Goal: Task Accomplishment & Management: Manage account settings

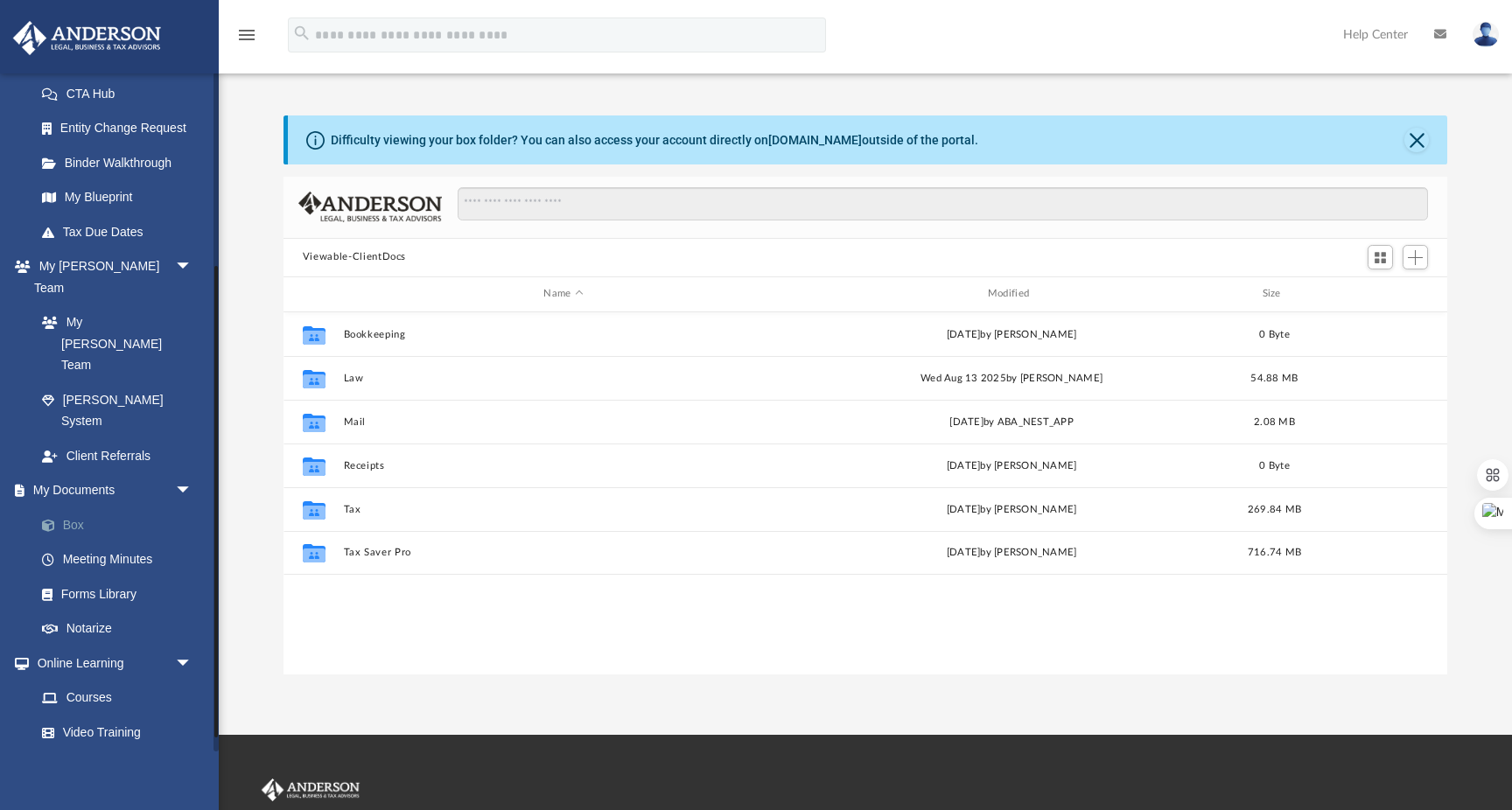
scroll to position [398, 1163]
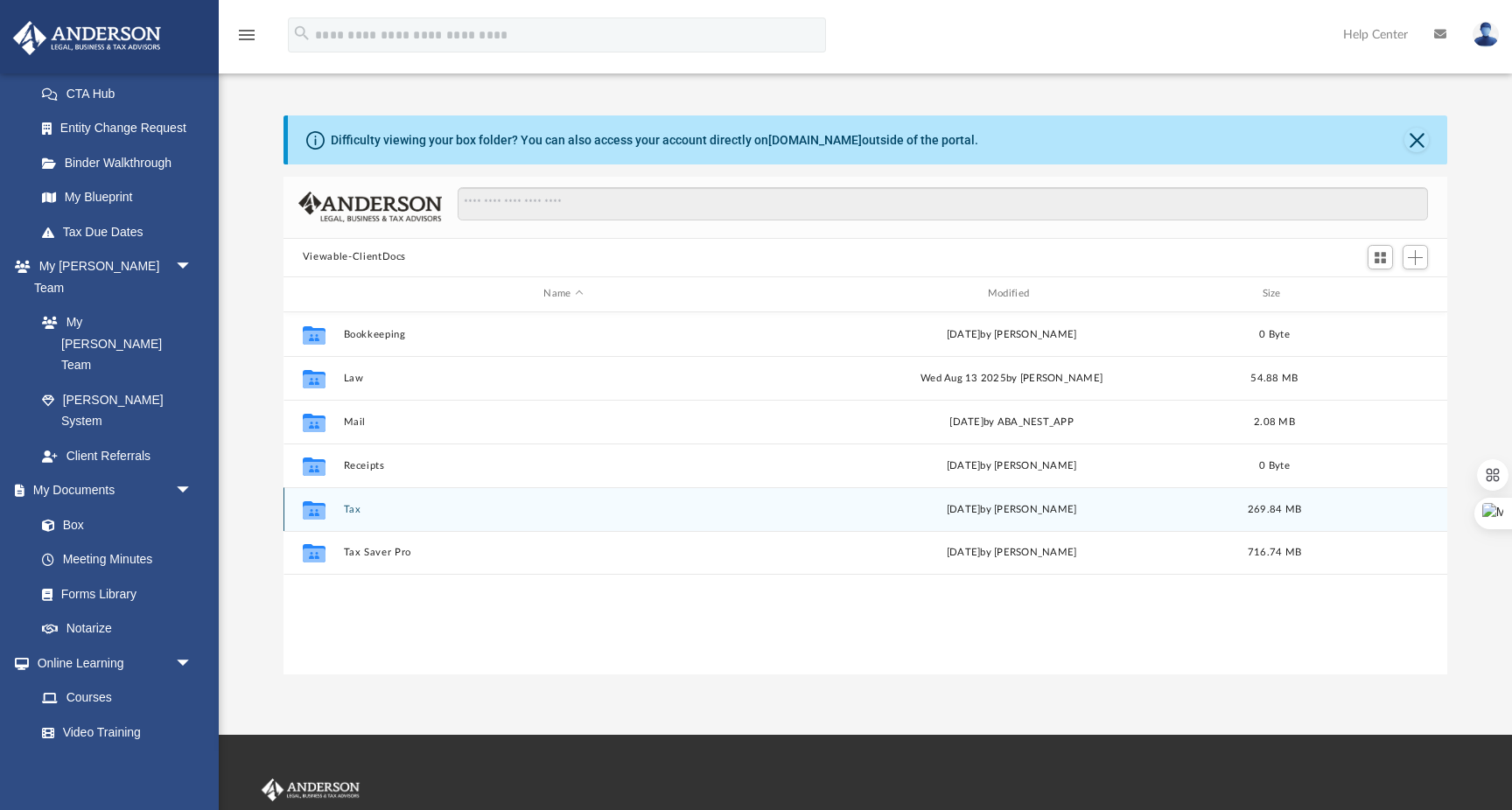
click at [354, 508] on button "Tax" at bounding box center [563, 510] width 441 height 12
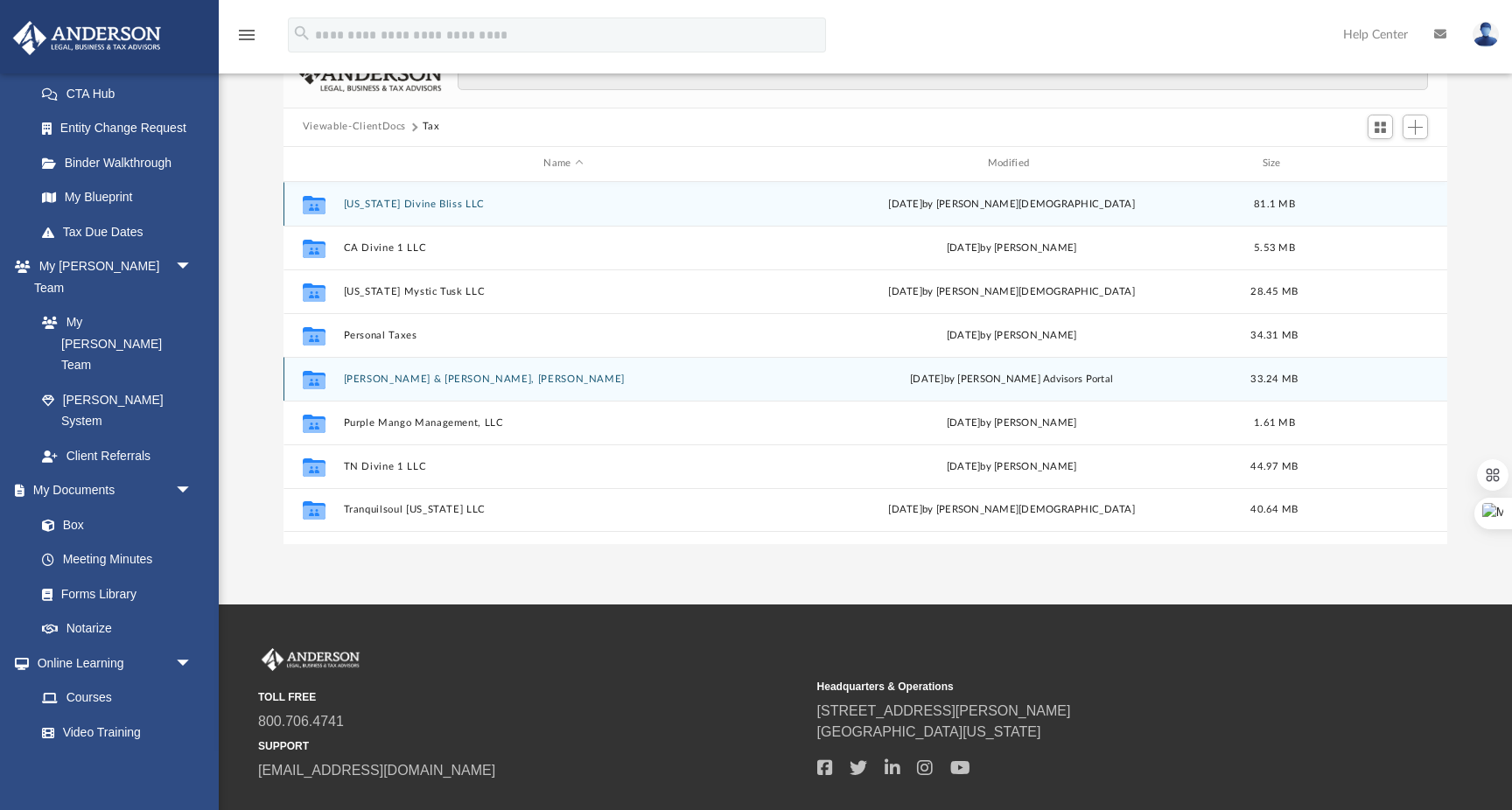
scroll to position [133, 0]
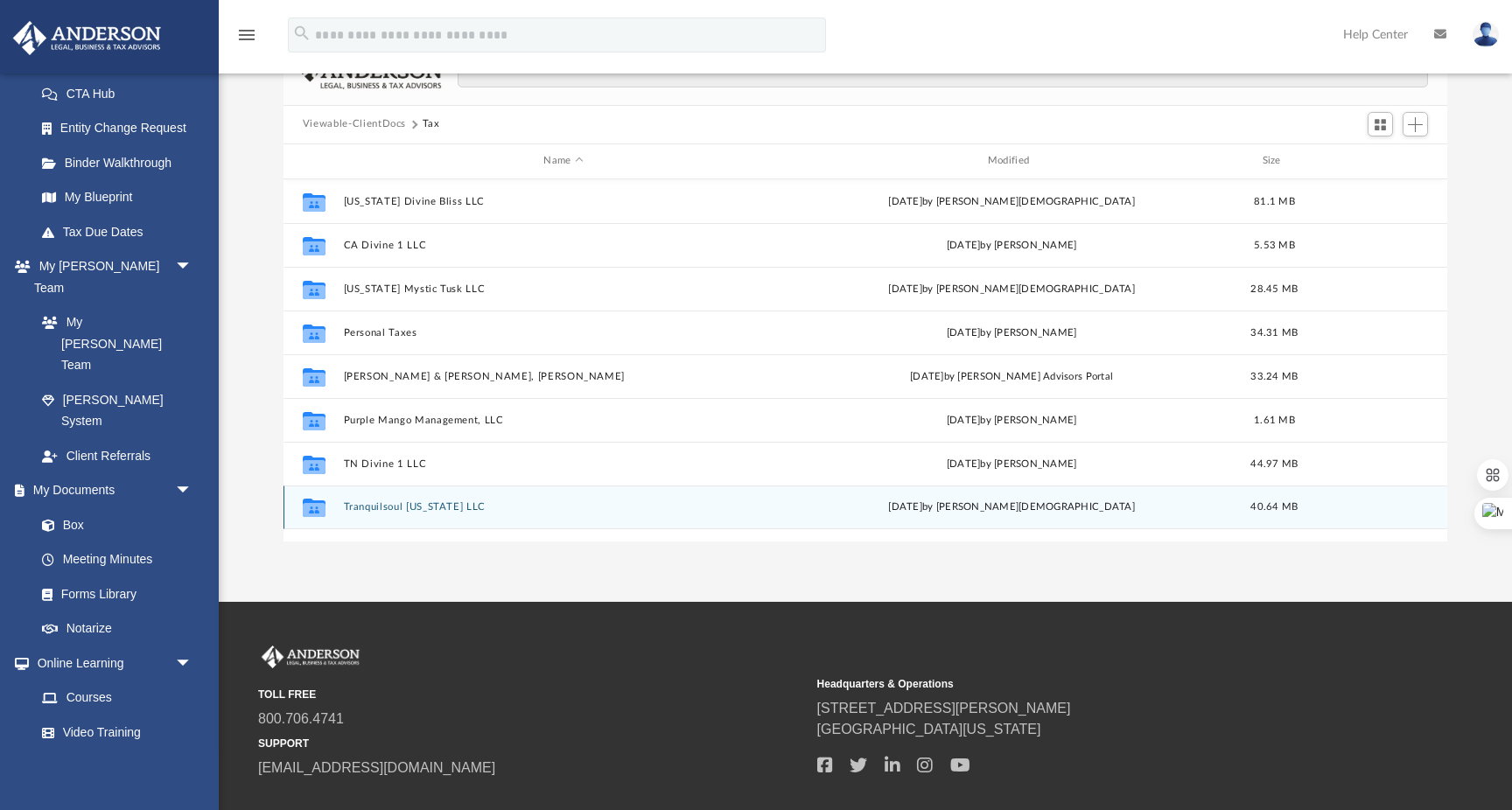
click at [397, 513] on div "Collaborated Folder Tranquilsoul [US_STATE] LLC [DATE] by [PERSON_NAME] 40.64 MB" at bounding box center [864, 507] width 1163 height 44
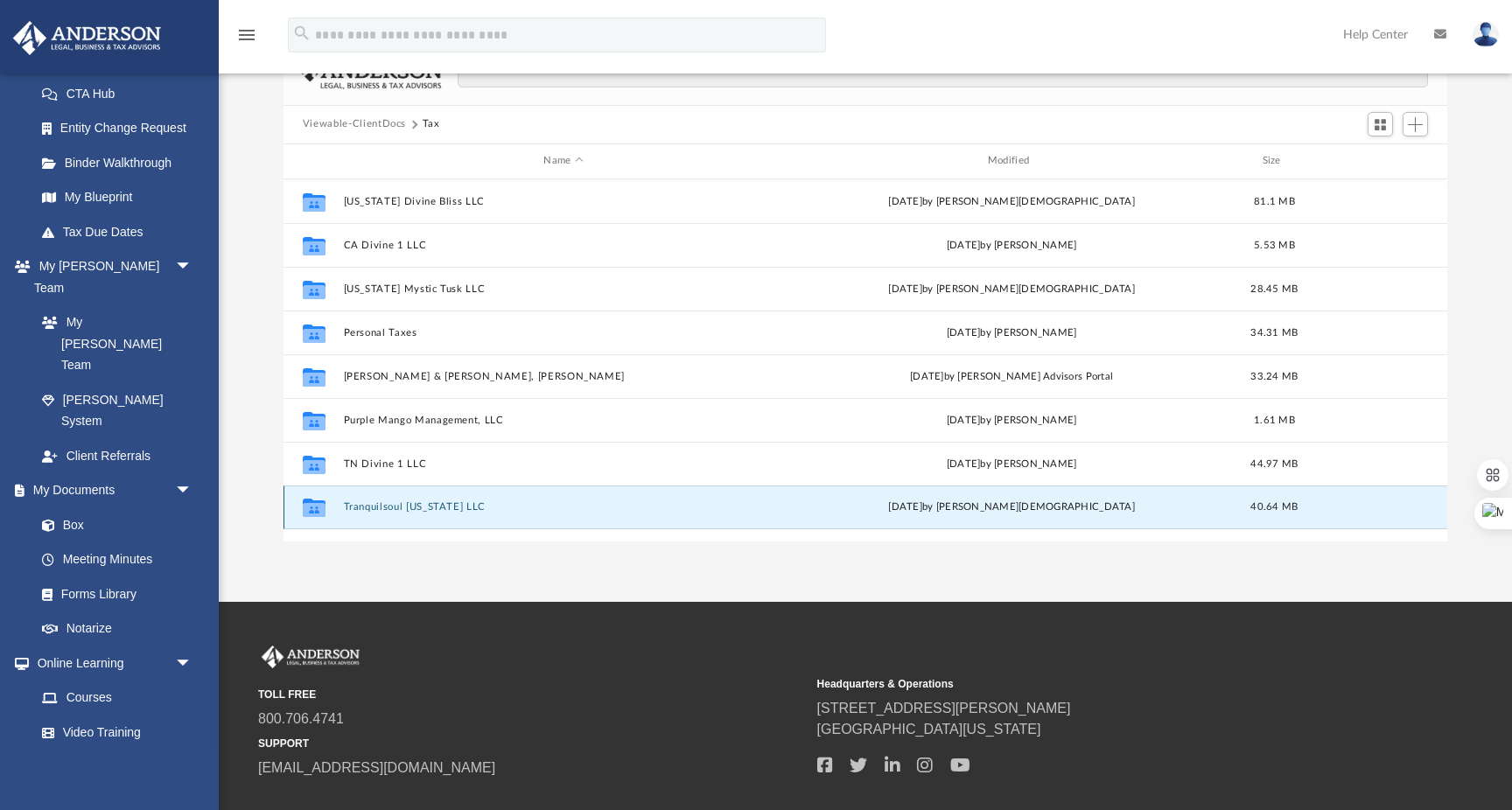
click at [397, 506] on button "Tranquilsoul [US_STATE] LLC" at bounding box center [563, 507] width 441 height 12
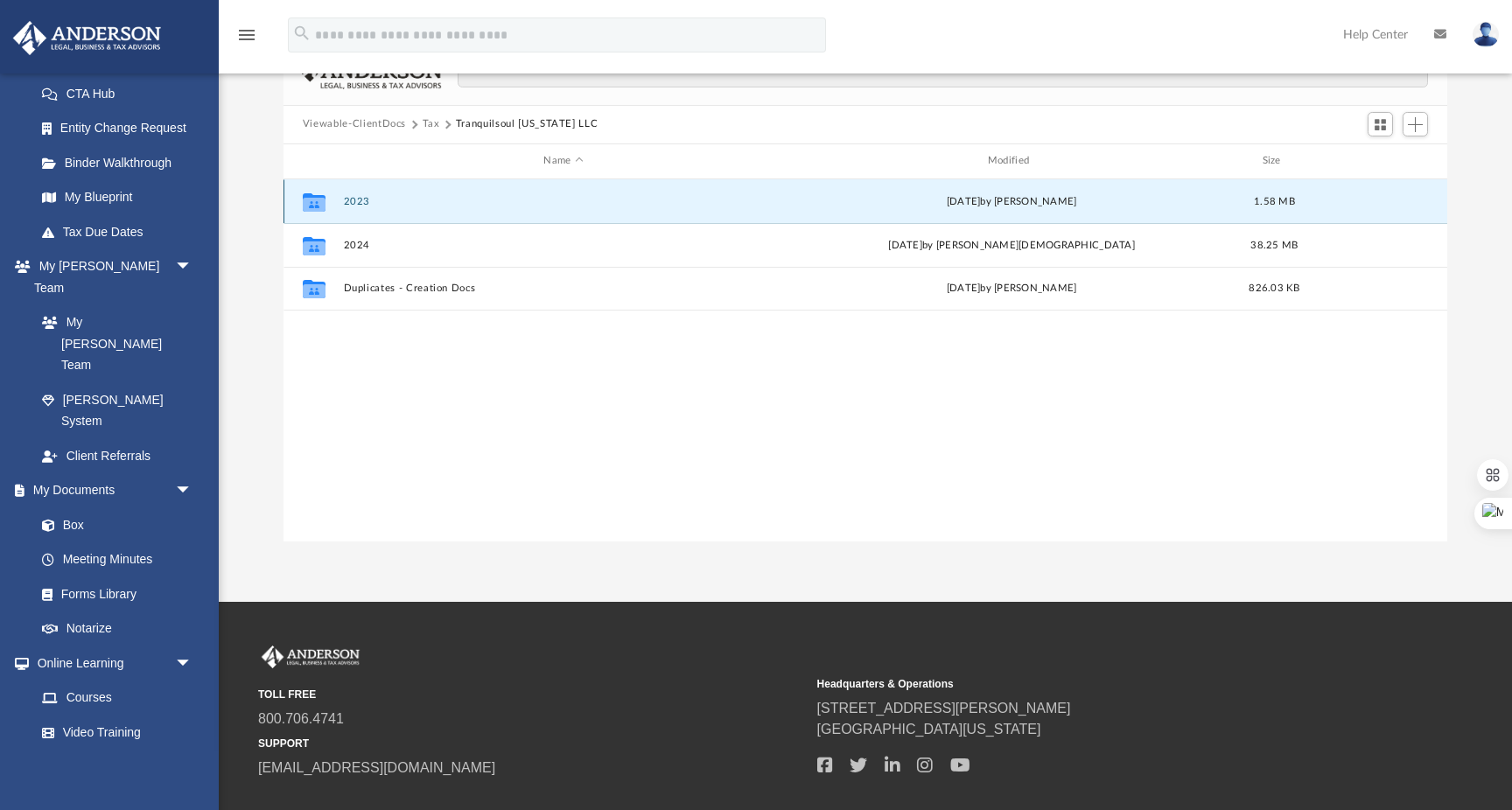
click at [351, 198] on button "2023" at bounding box center [563, 202] width 441 height 12
click at [389, 200] on button "2023 K1.PDF" at bounding box center [563, 202] width 441 height 12
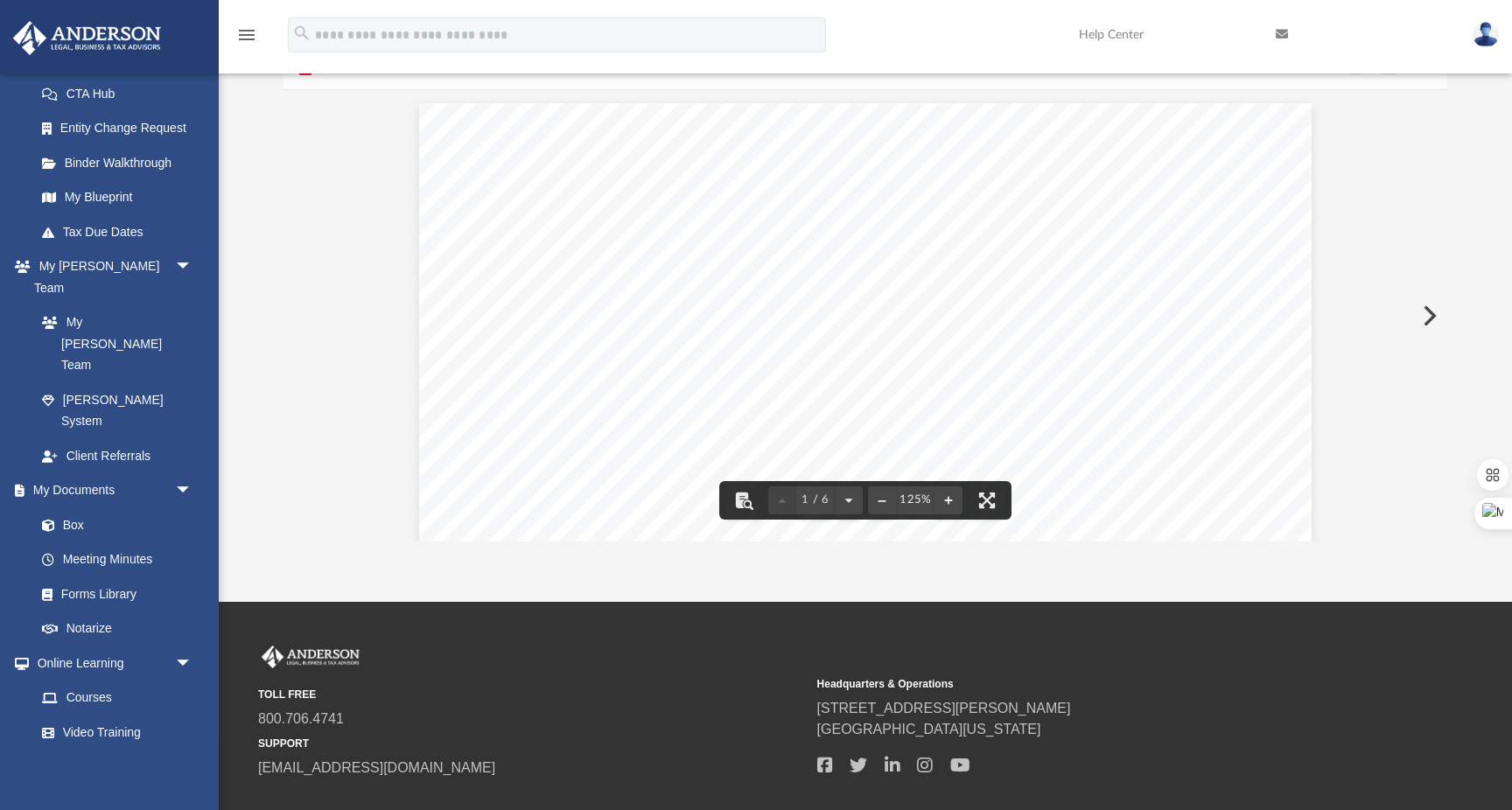
scroll to position [0, 0]
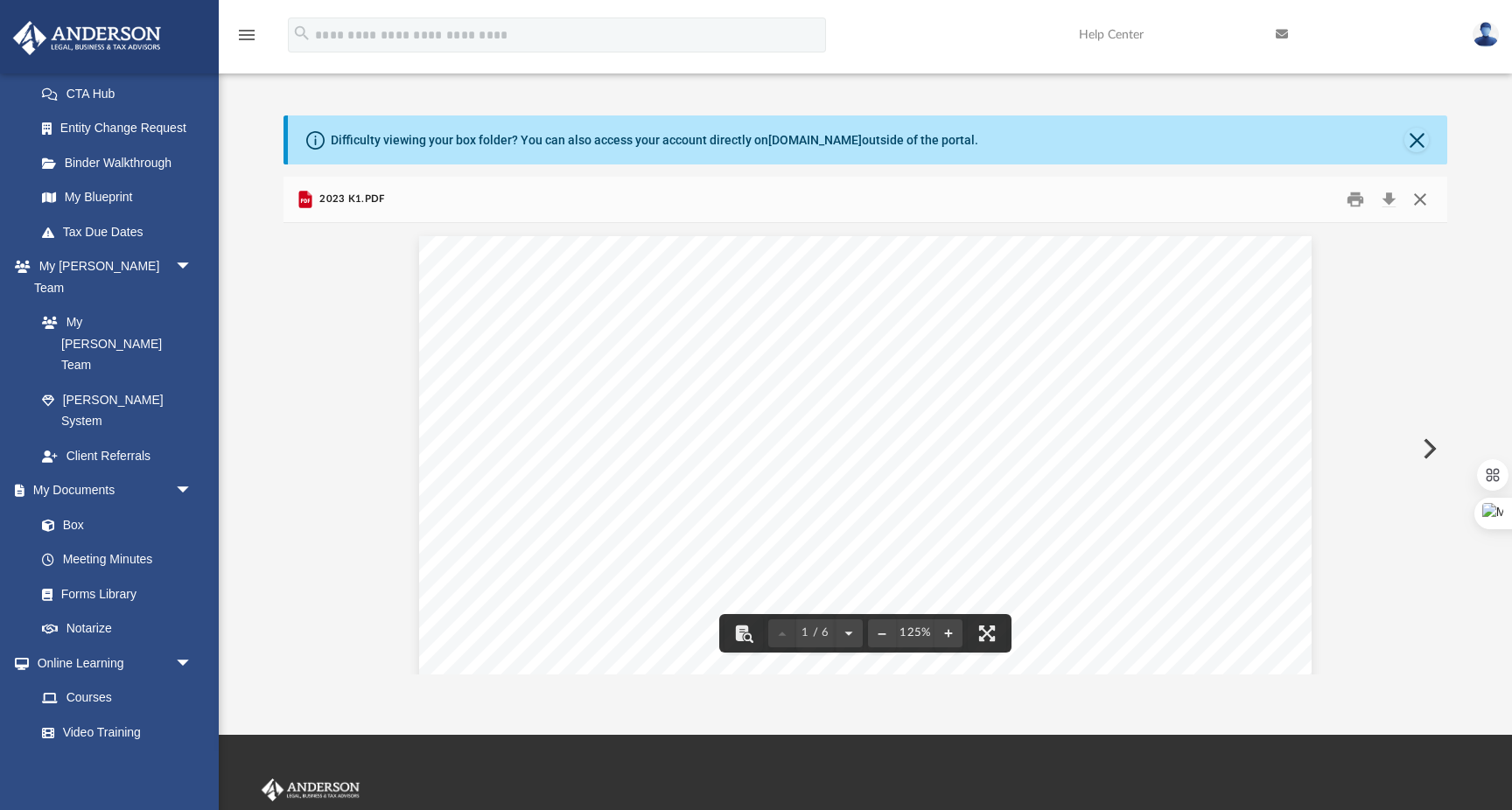
click at [1422, 190] on button "Close" at bounding box center [1420, 199] width 31 height 27
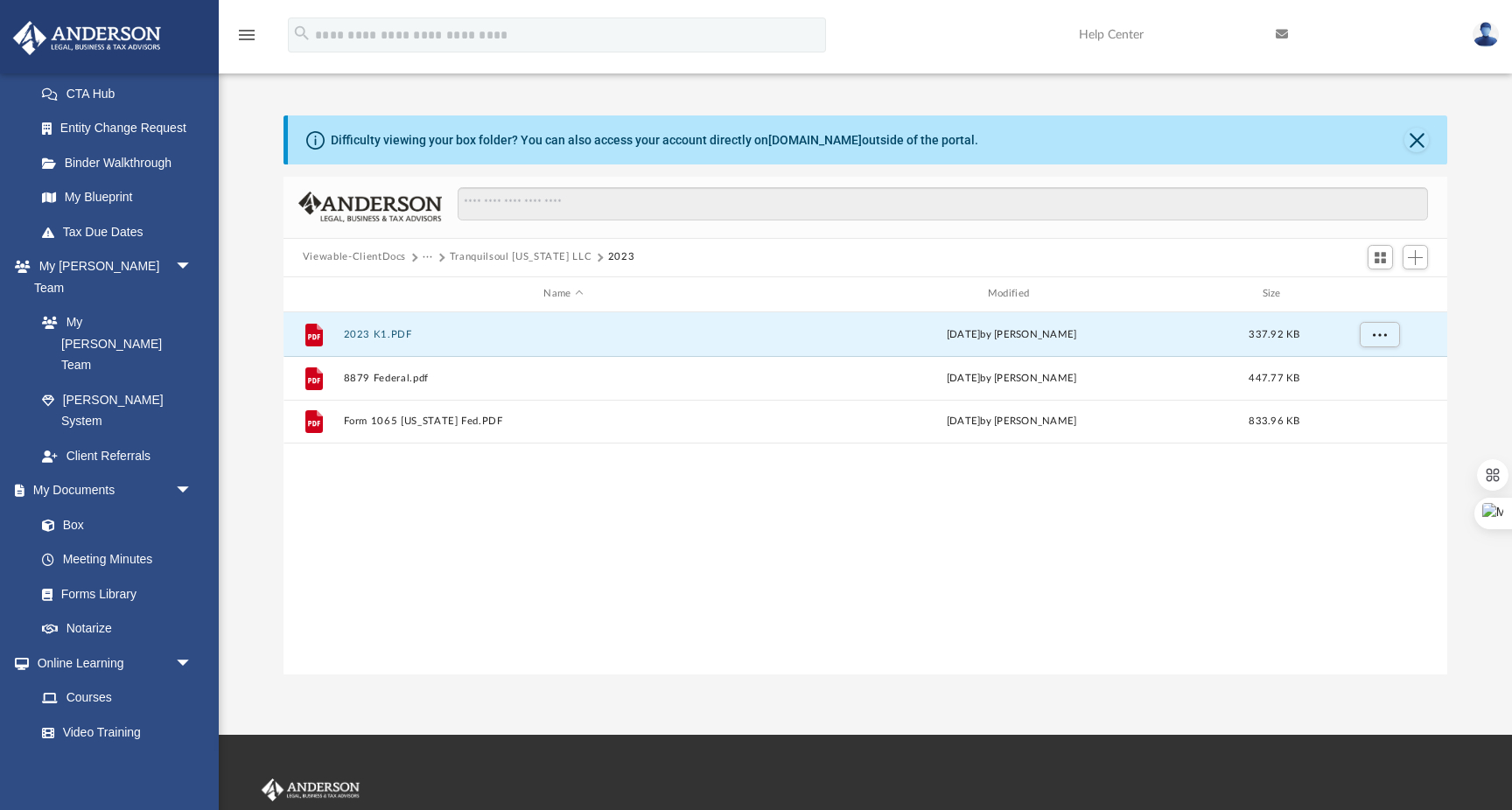
click at [424, 254] on button "···" at bounding box center [429, 257] width 12 height 16
click at [436, 288] on li "Tax" at bounding box center [440, 287] width 17 height 19
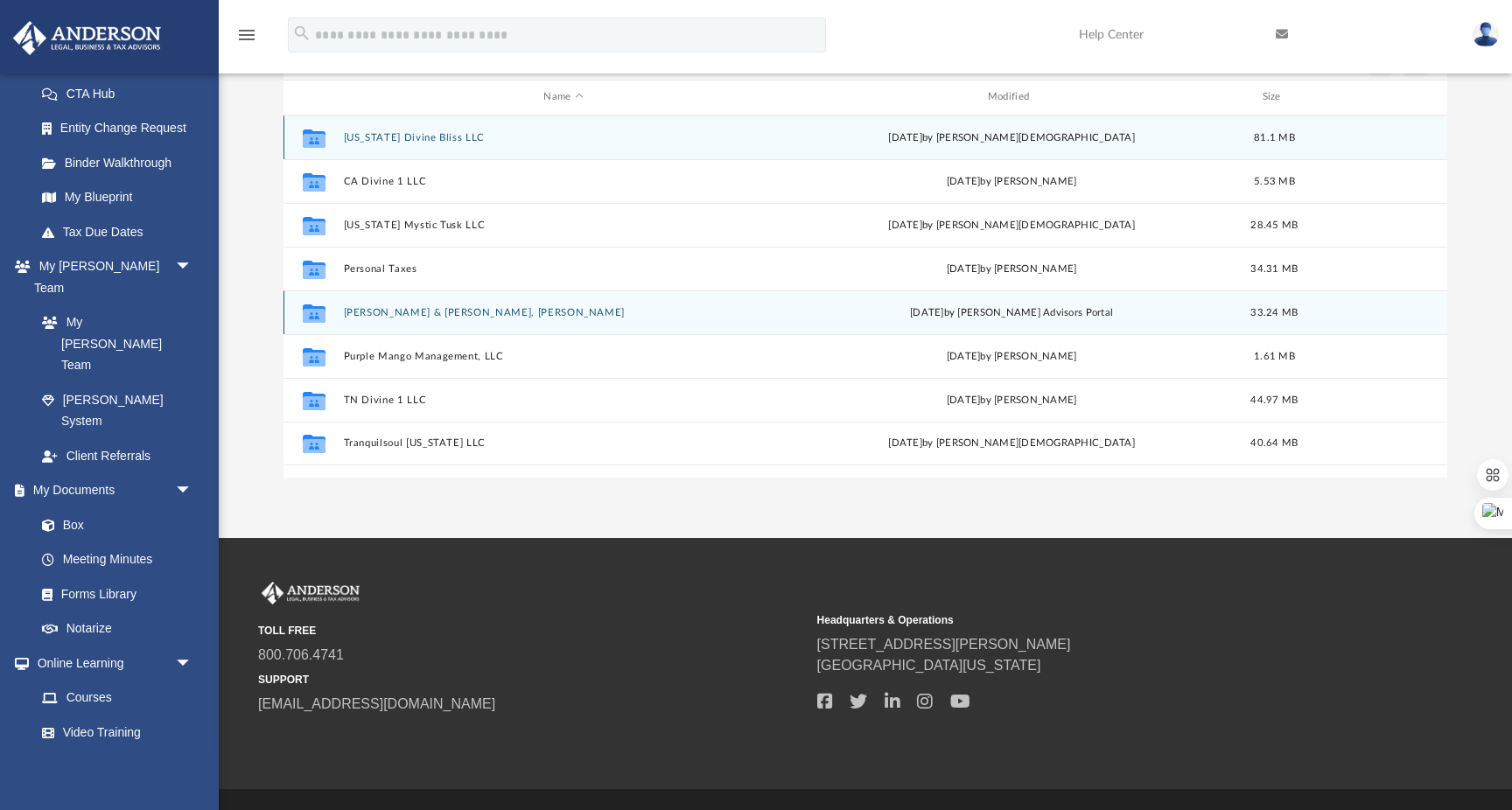
scroll to position [212, 0]
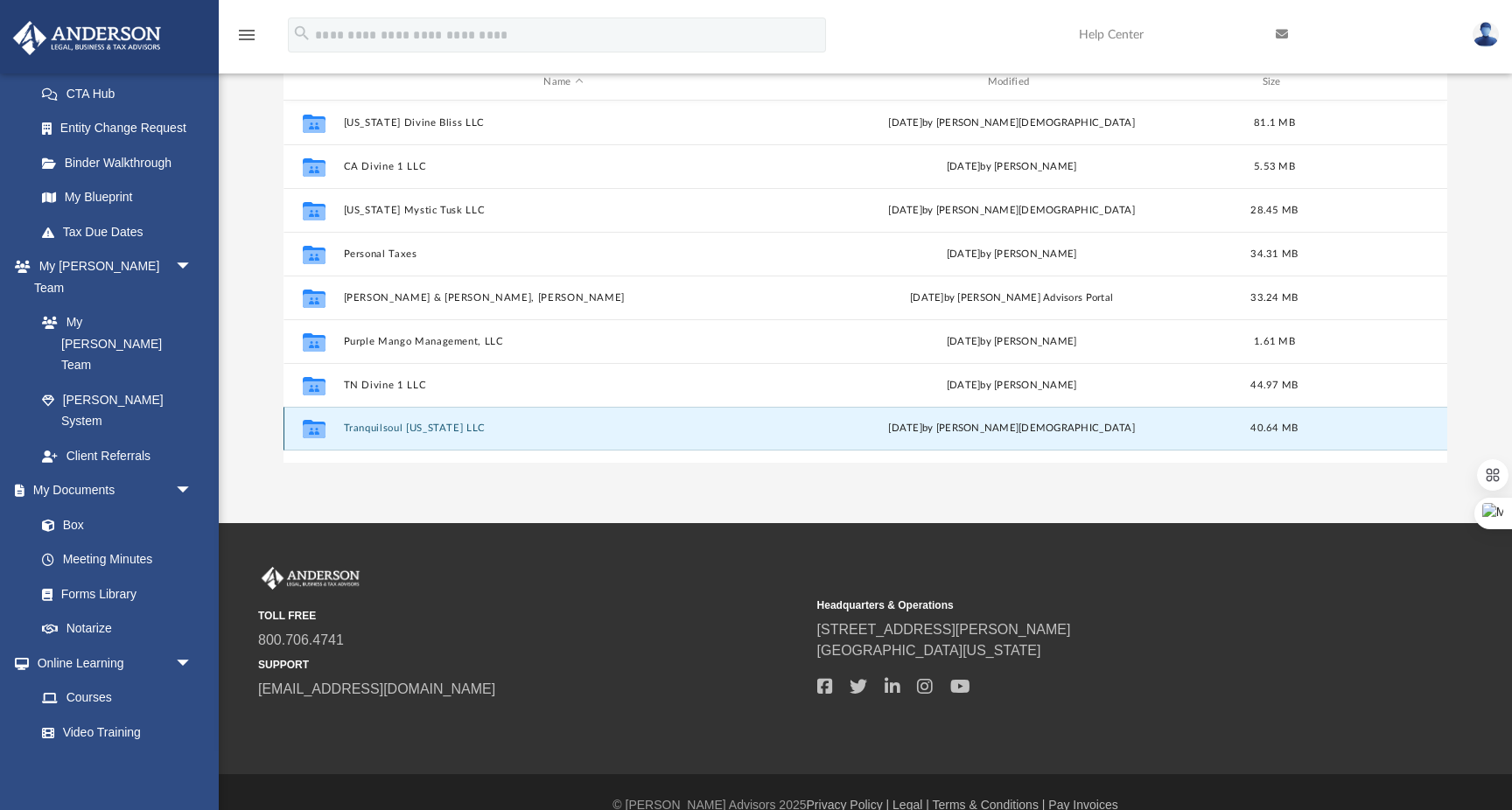
click at [389, 424] on button "Tranquilsoul [US_STATE] LLC" at bounding box center [563, 429] width 441 height 12
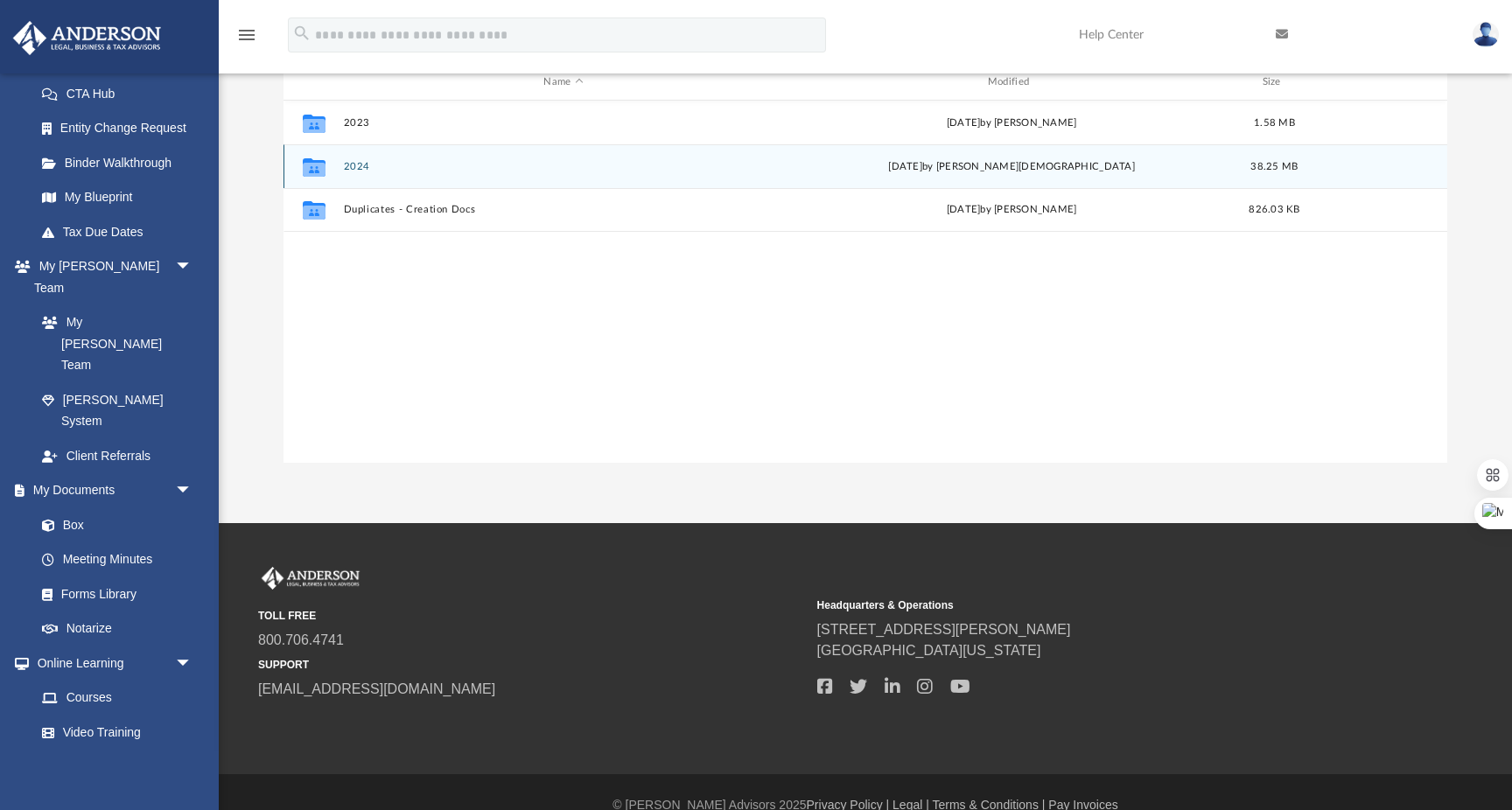
click at [355, 164] on button "2024" at bounding box center [563, 167] width 441 height 12
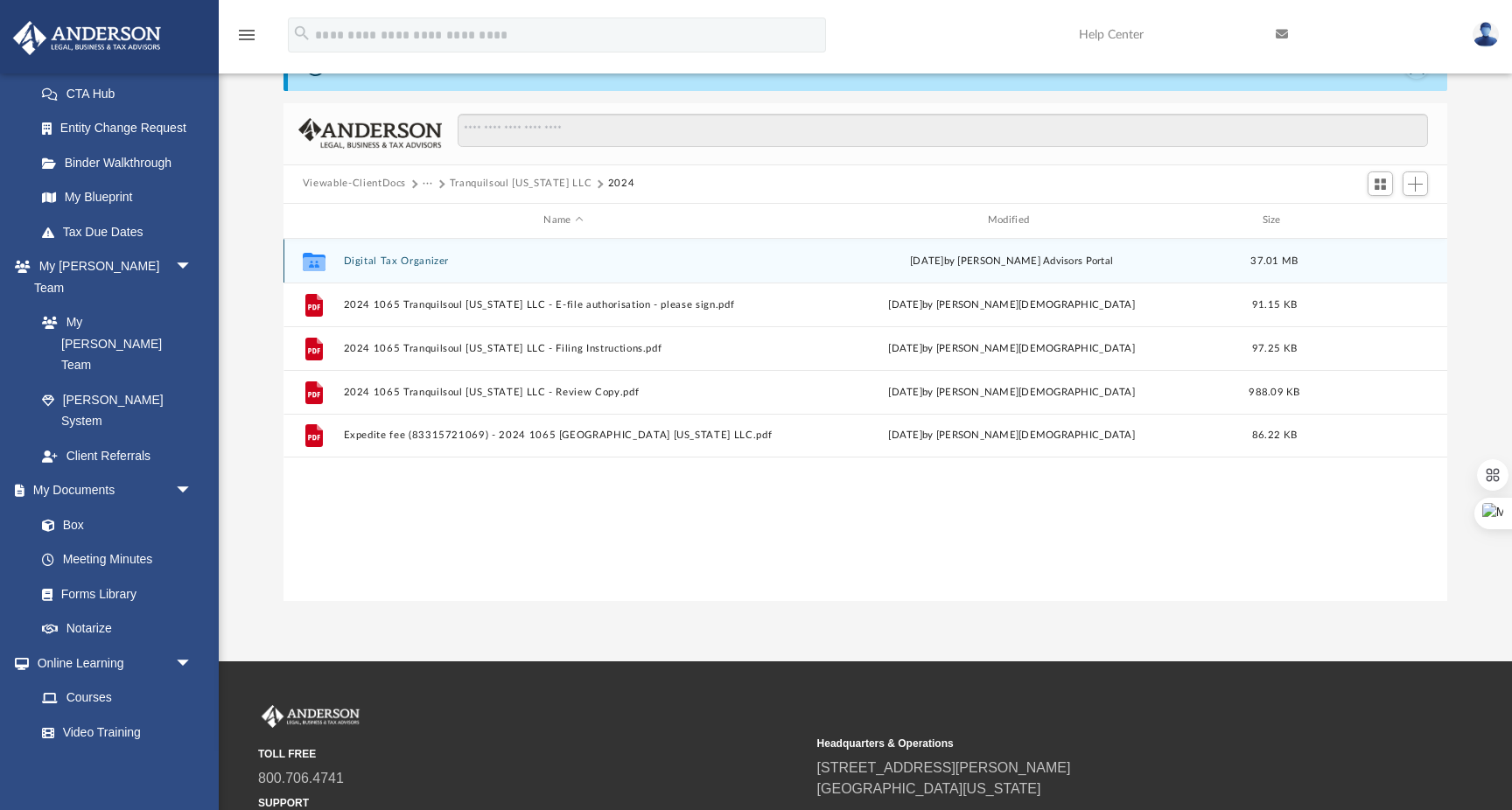
scroll to position [0, 0]
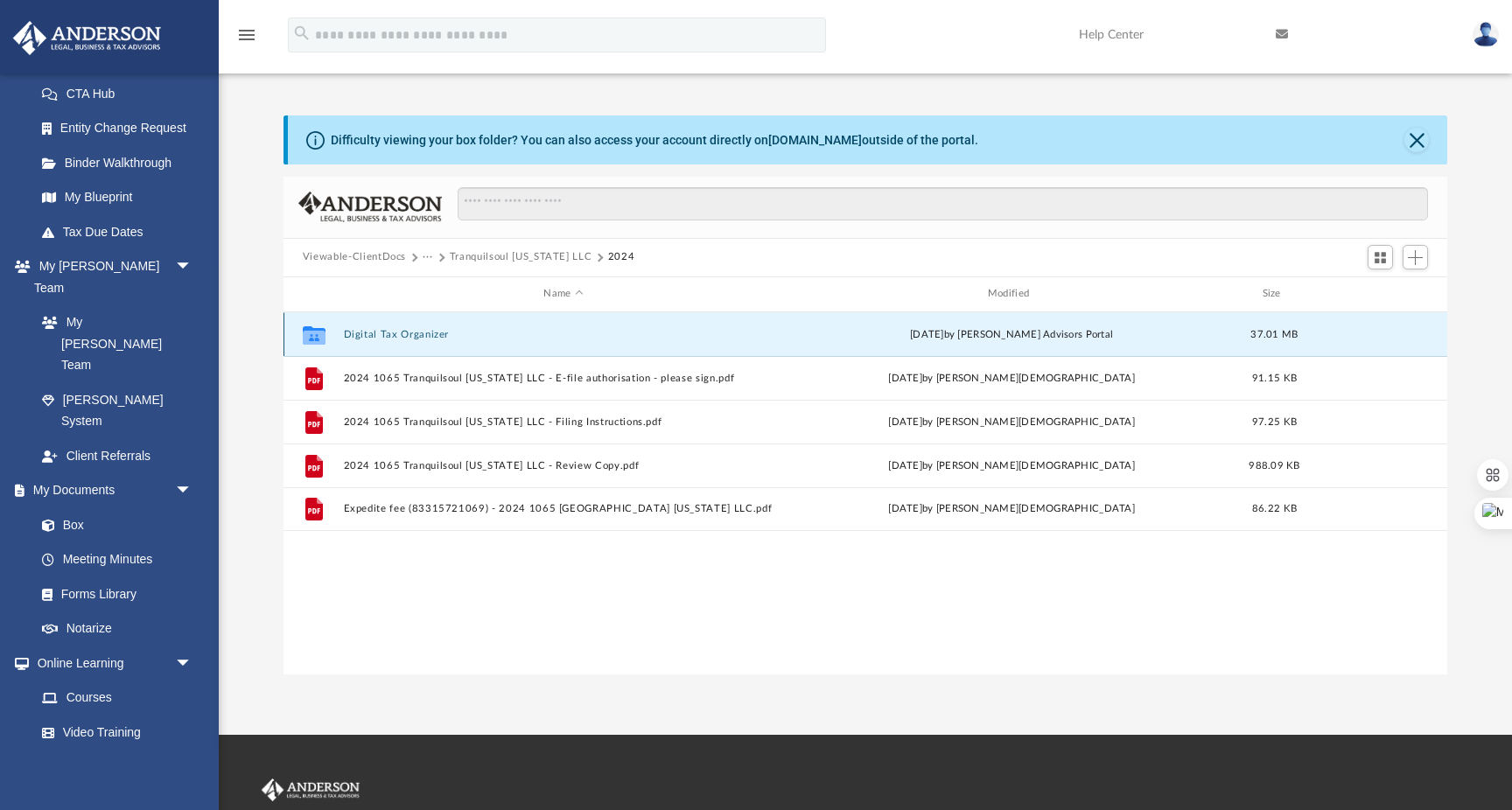
click at [378, 335] on button "Digital Tax Organizer" at bounding box center [563, 335] width 441 height 12
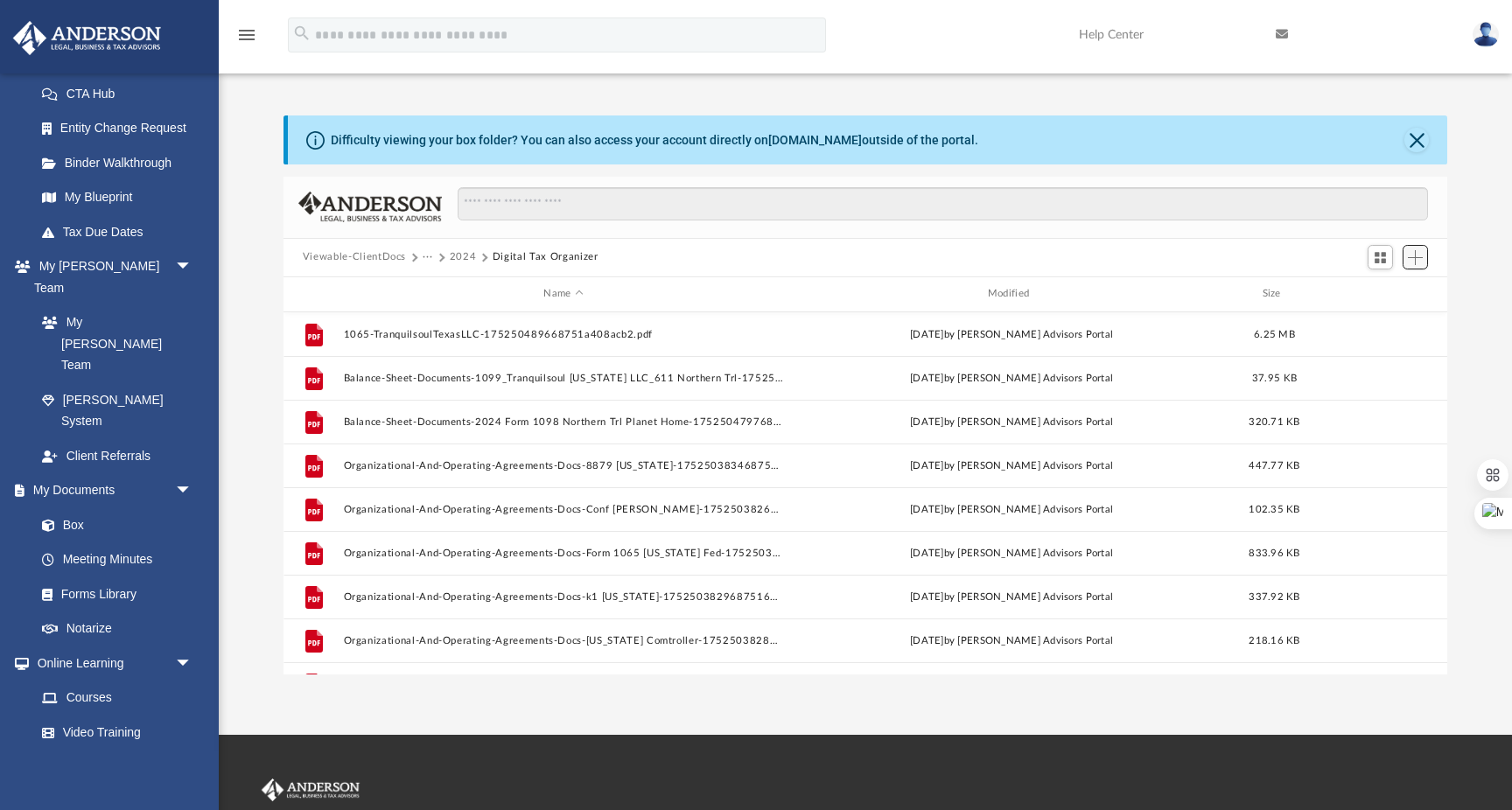
click at [1421, 256] on span "Add" at bounding box center [1414, 257] width 15 height 15
click at [1375, 286] on li "Upload" at bounding box center [1390, 291] width 56 height 19
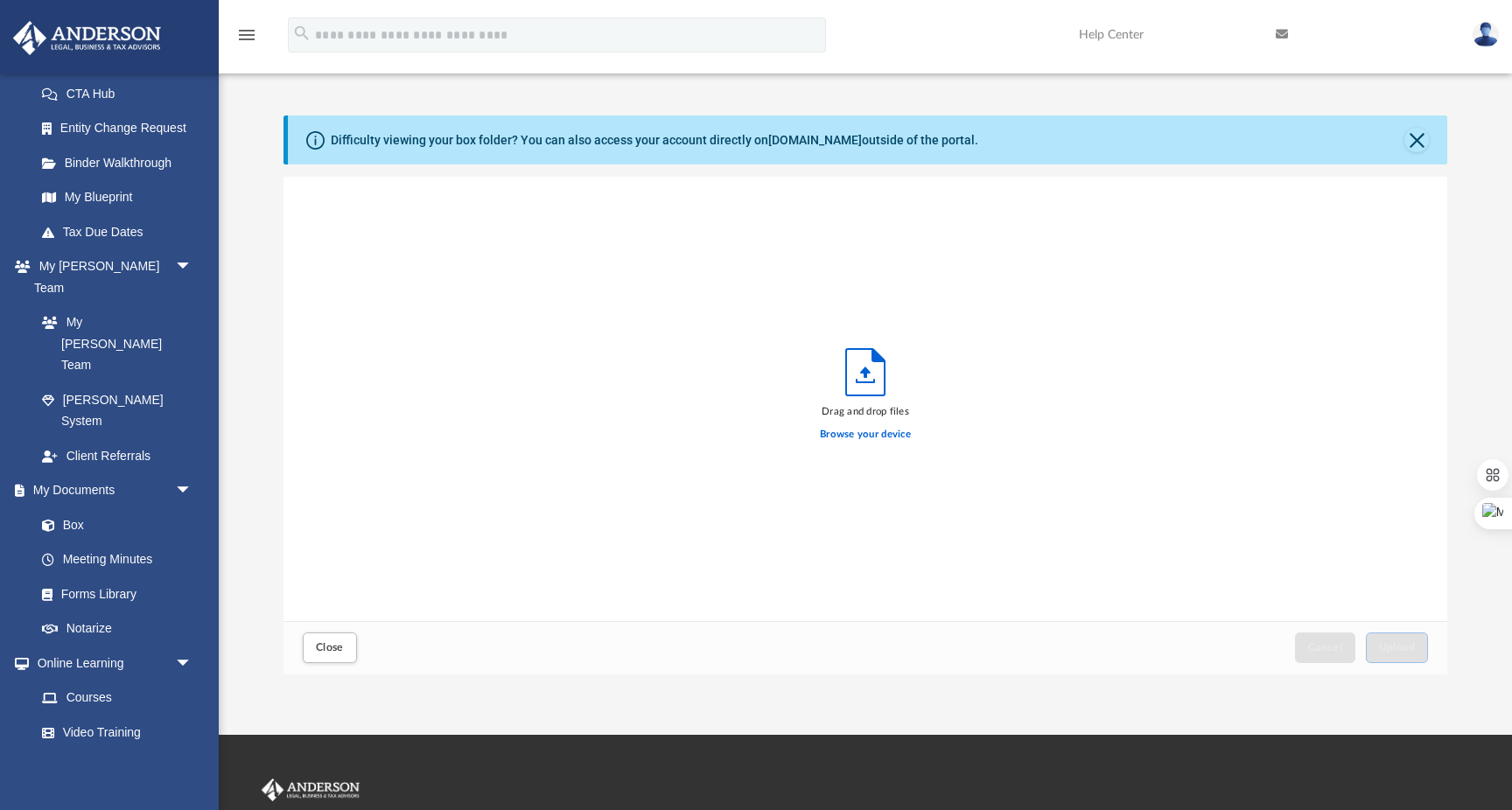
scroll to position [444, 1163]
click at [877, 435] on label "Browse your device" at bounding box center [864, 435] width 91 height 16
click at [0, 0] on input "Browse your device" at bounding box center [0, 0] width 0 height 0
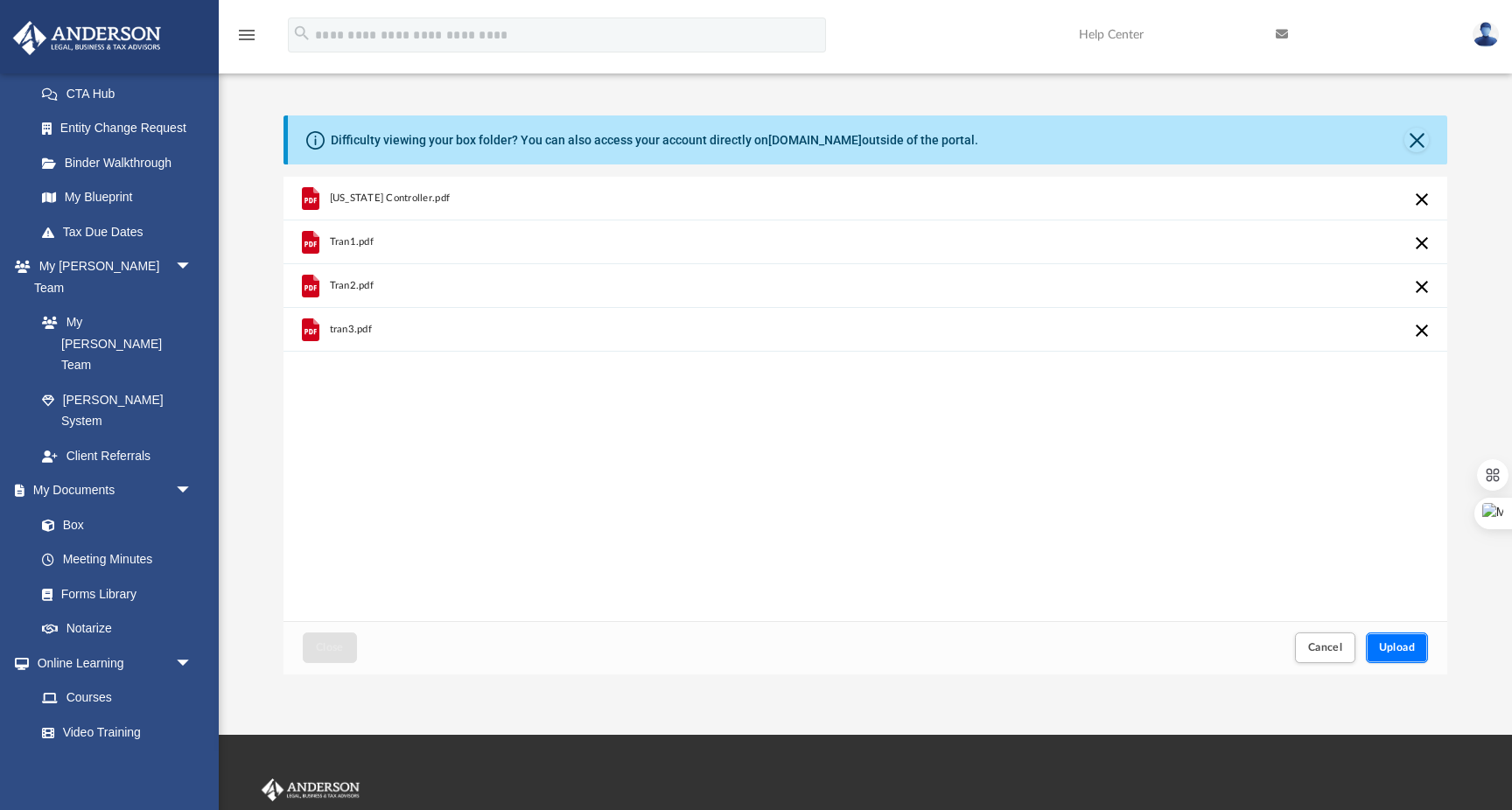
click at [1393, 645] on span "Upload" at bounding box center [1398, 647] width 37 height 11
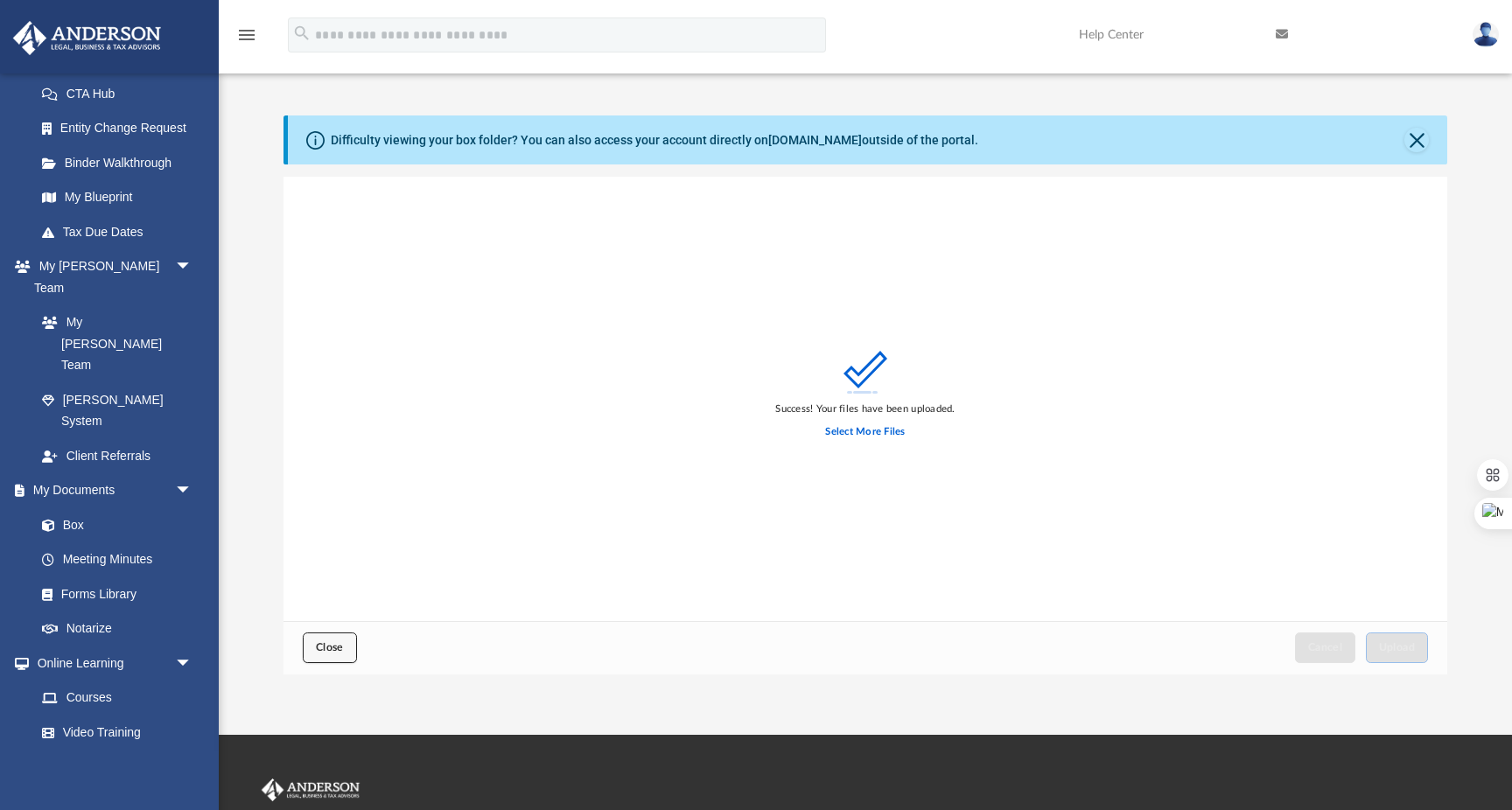
click at [336, 642] on span "Close" at bounding box center [329, 647] width 28 height 11
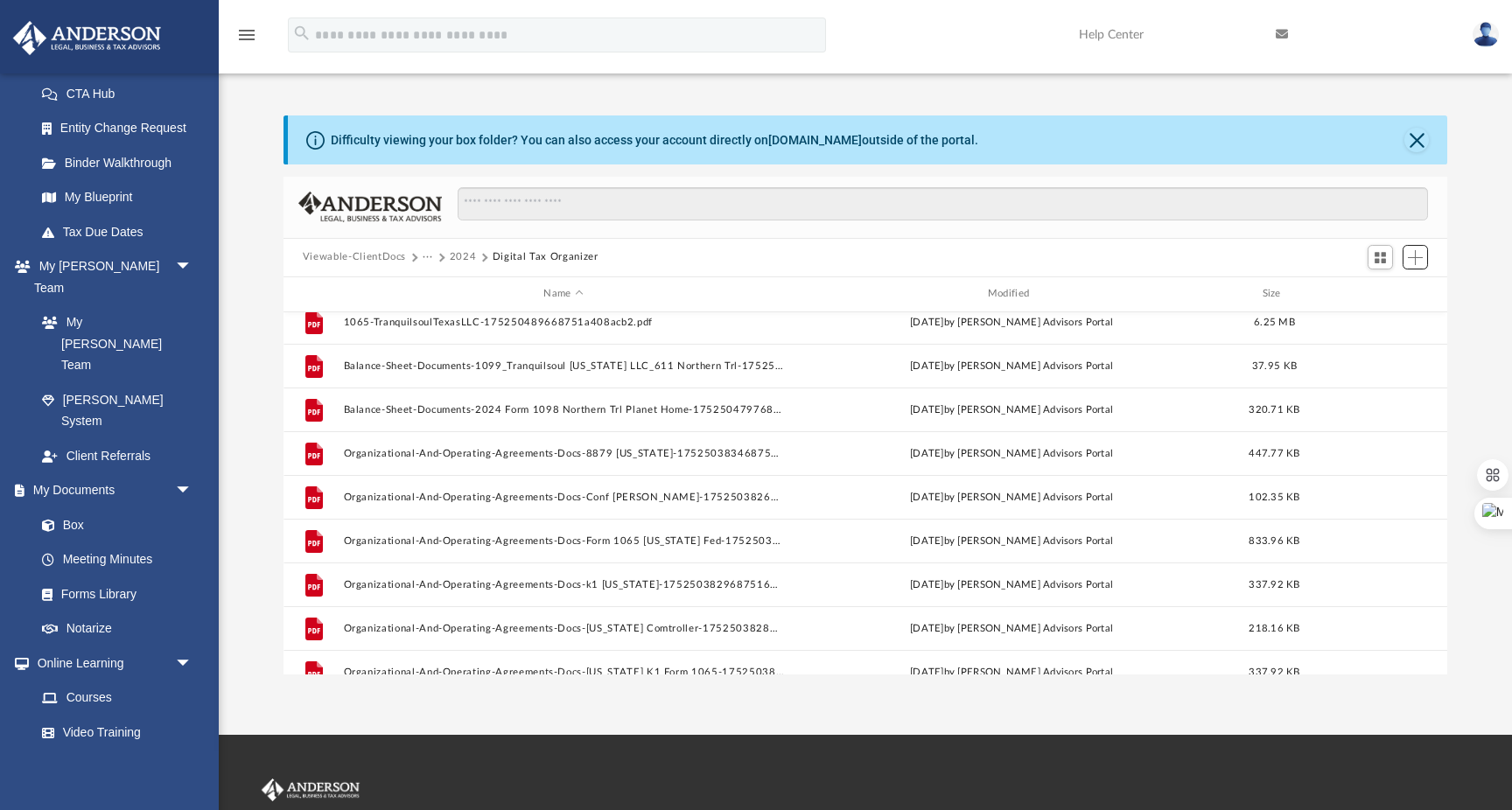
scroll to position [0, 0]
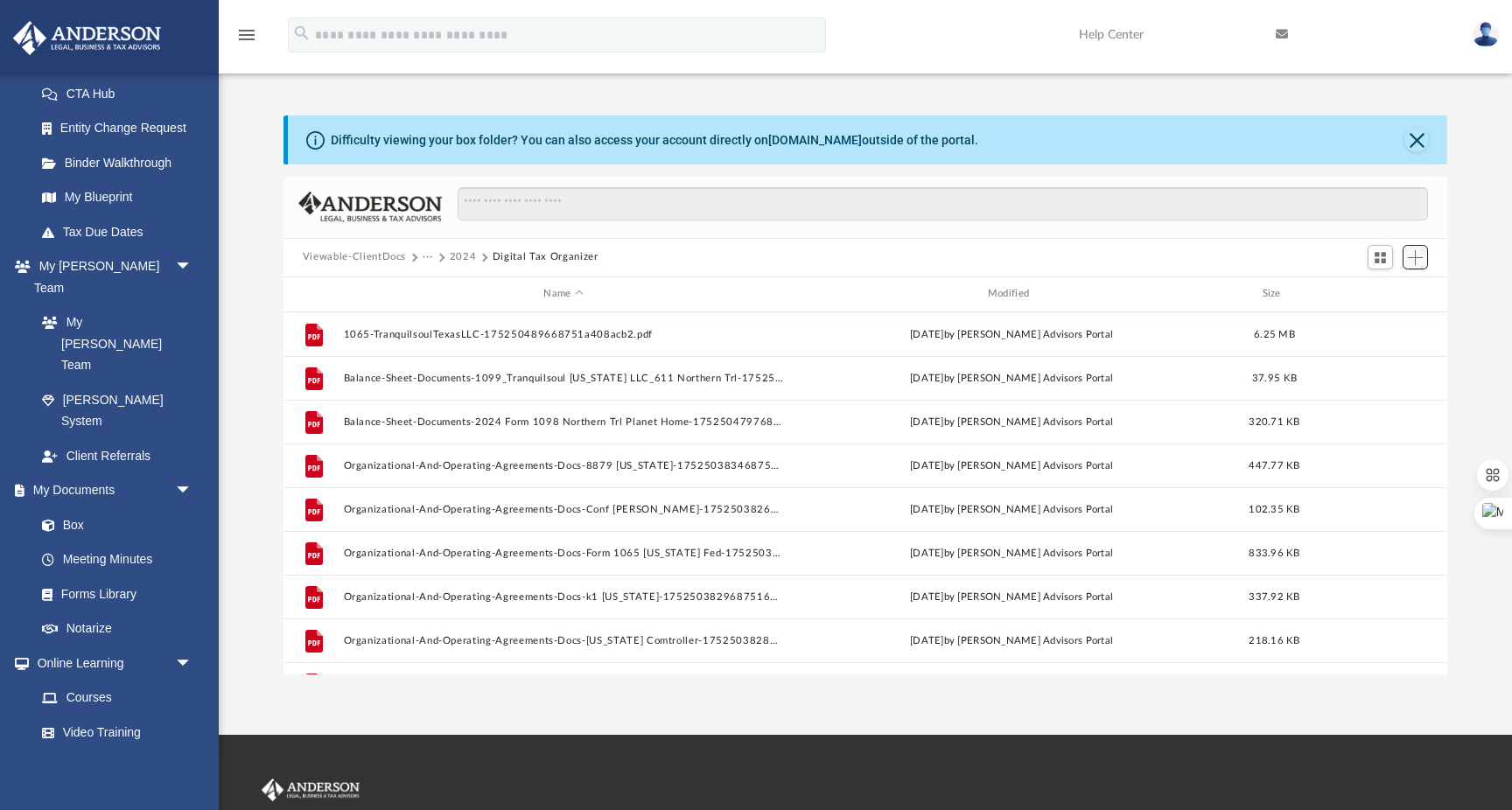
click at [1426, 257] on button "Add" at bounding box center [1415, 257] width 26 height 24
click at [1379, 294] on li "Upload" at bounding box center [1390, 291] width 56 height 19
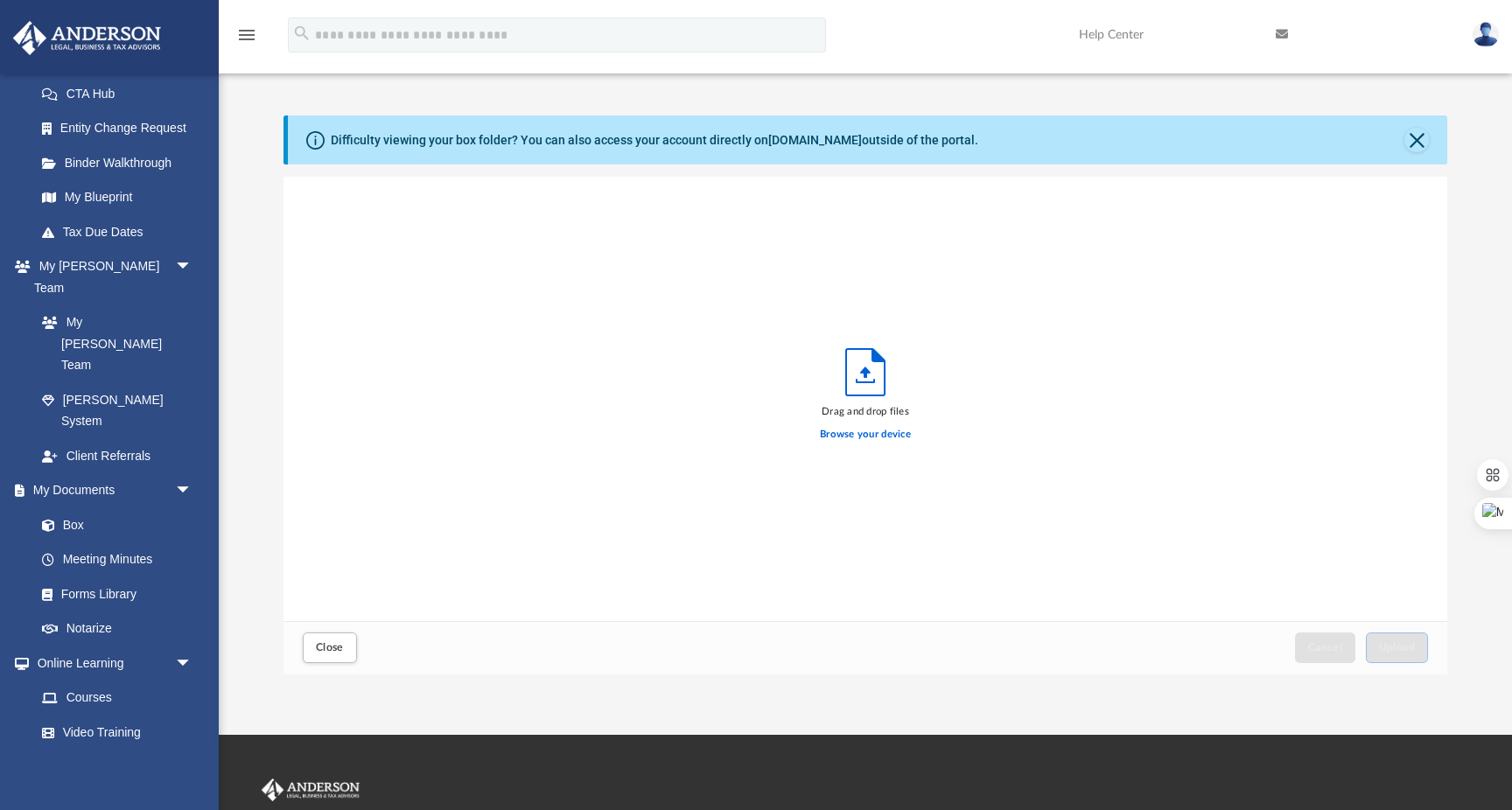
scroll to position [444, 1163]
click at [904, 438] on label "Browse your device" at bounding box center [864, 435] width 91 height 16
click at [0, 0] on input "Browse your device" at bounding box center [0, 0] width 0 height 0
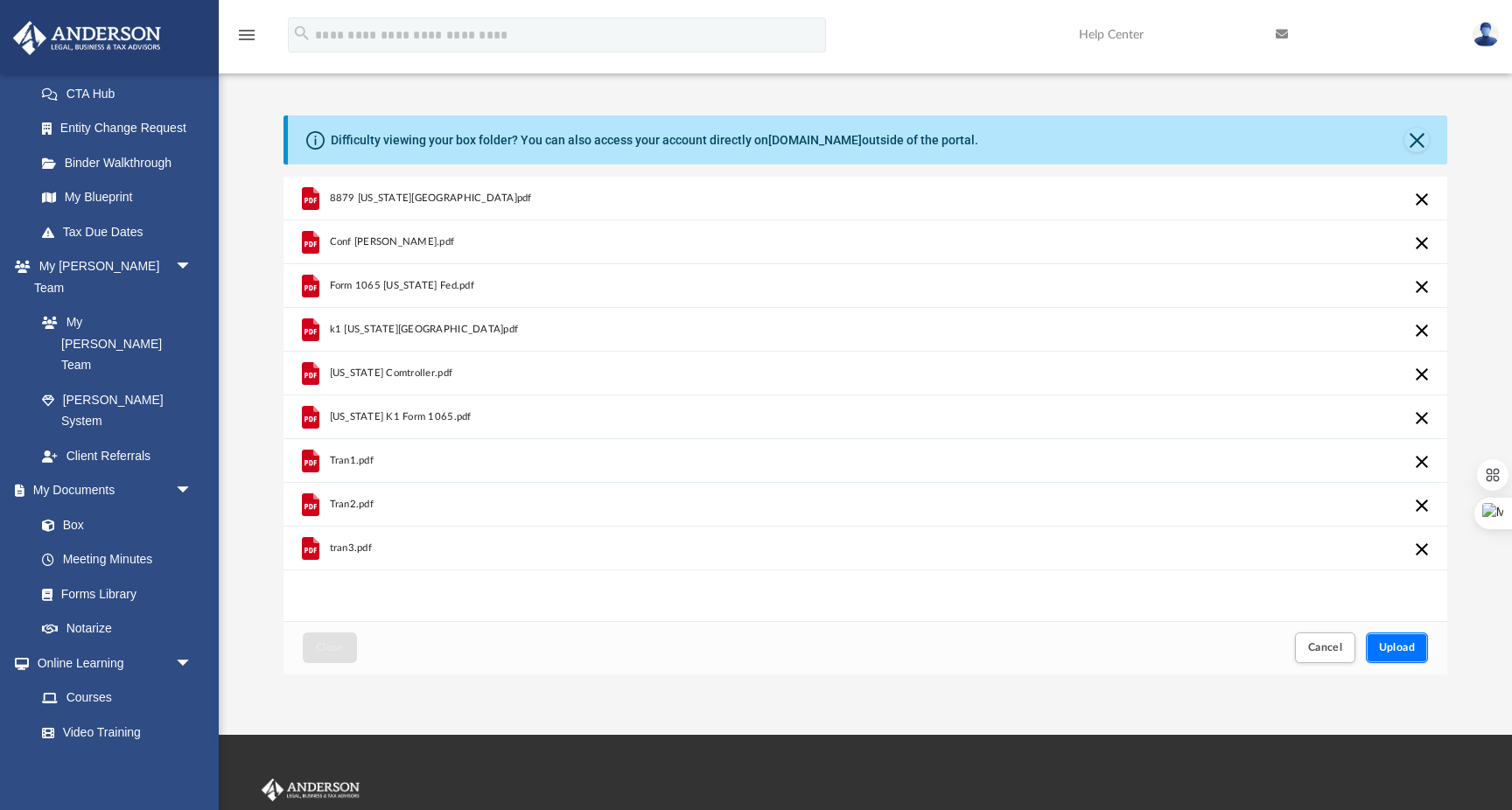
click at [1414, 644] on span "Upload" at bounding box center [1398, 647] width 37 height 11
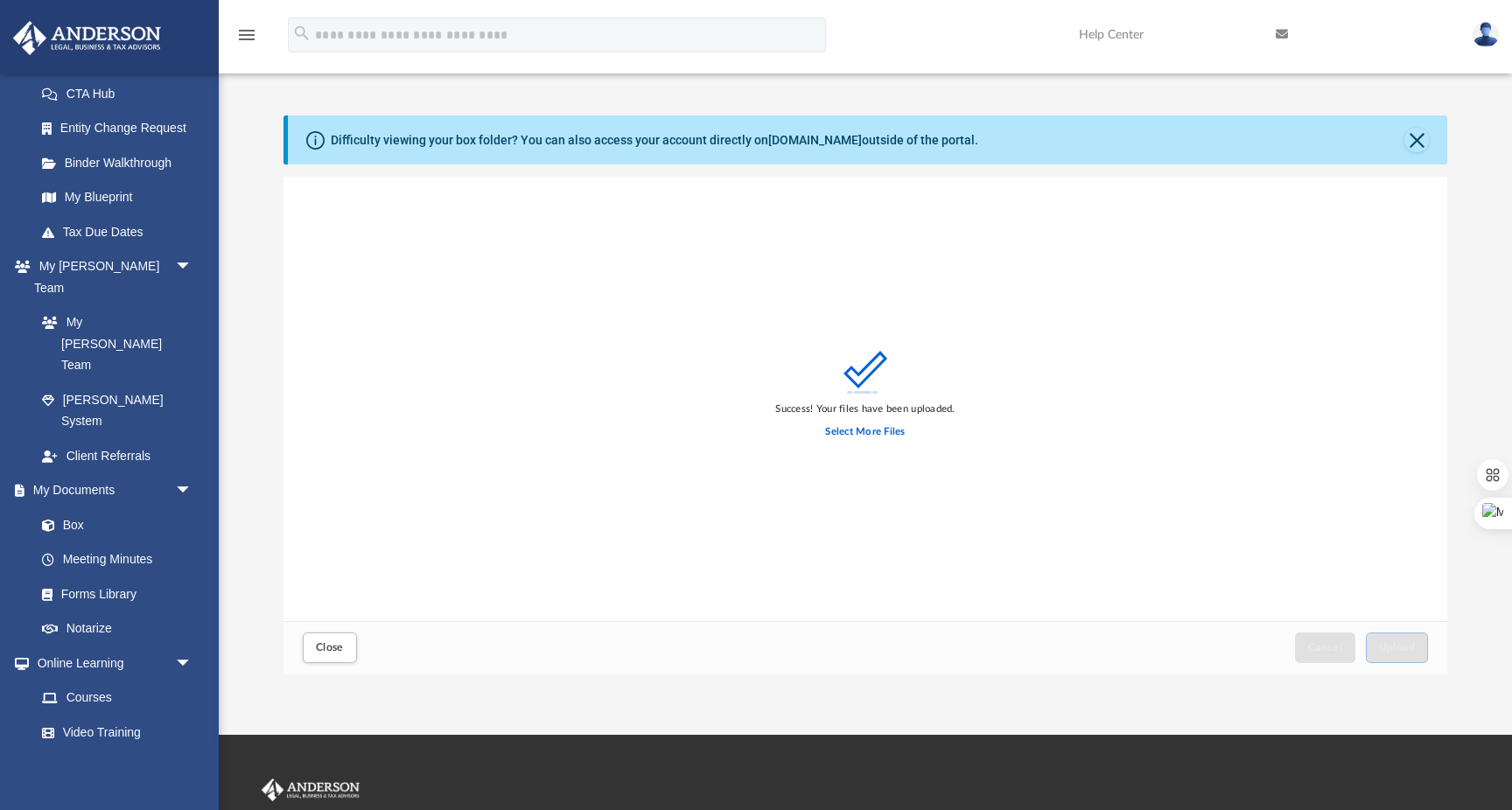
click at [358, 647] on div "Close" at bounding box center [329, 648] width 63 height 38
click at [339, 653] on span "Close" at bounding box center [329, 647] width 28 height 11
